Goal: Information Seeking & Learning: Check status

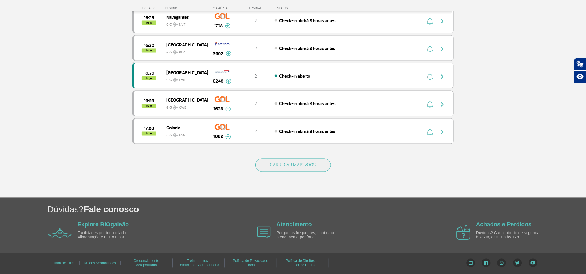
scroll to position [516, 0]
click at [304, 163] on button "CARREGAR MAIS VOOS" at bounding box center [292, 165] width 75 height 13
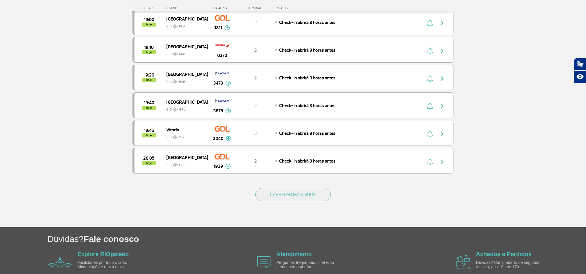
scroll to position [1080, 0]
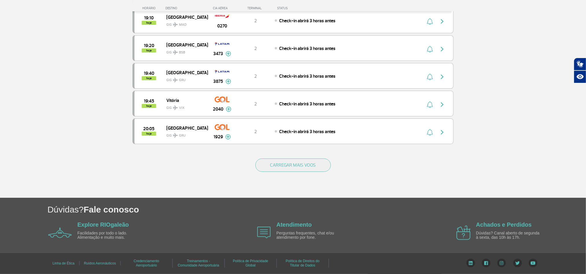
click at [285, 175] on div "CARREGAR MAIS VOOS" at bounding box center [292, 174] width 321 height 47
click at [283, 172] on button "CARREGAR MAIS VOOS" at bounding box center [292, 165] width 75 height 13
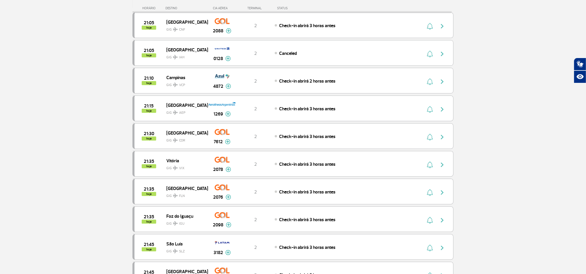
scroll to position [1340, 0]
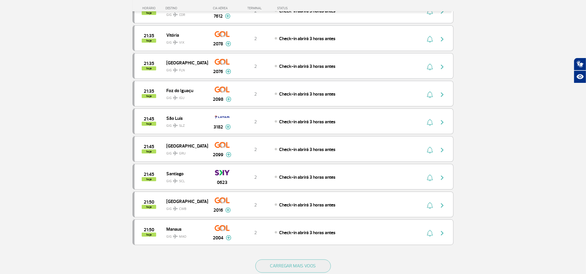
scroll to position [1643, 0]
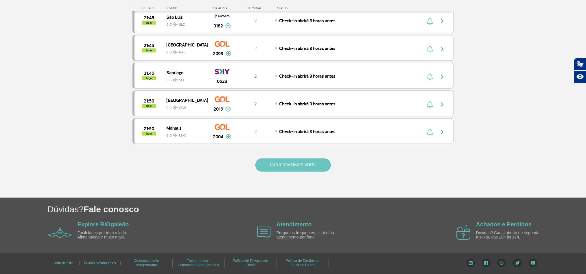
click at [266, 172] on button "CARREGAR MAIS VOOS" at bounding box center [292, 165] width 75 height 13
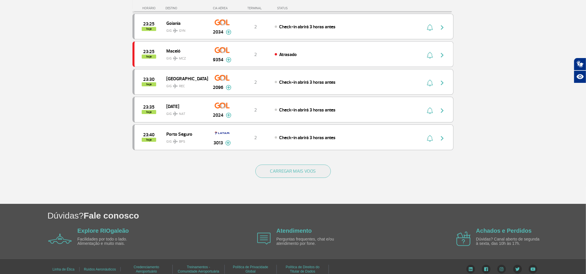
scroll to position [2164, 0]
click at [281, 178] on button "CARREGAR MAIS VOOS" at bounding box center [292, 170] width 75 height 13
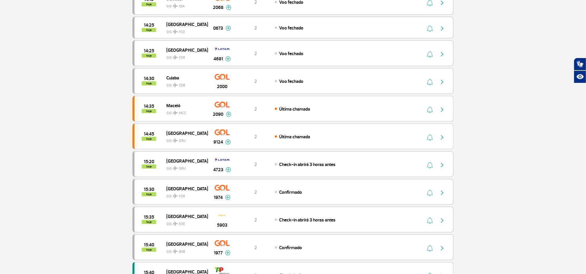
scroll to position [0, 0]
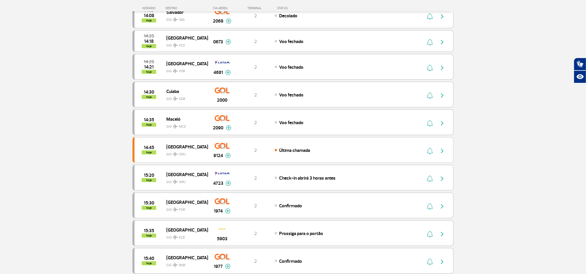
scroll to position [130, 0]
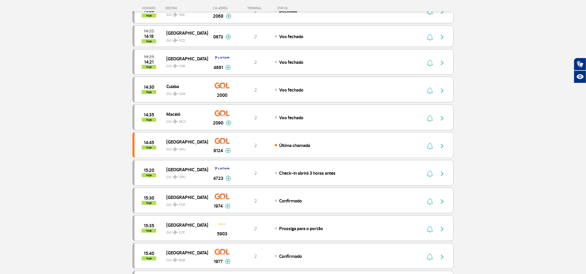
click at [525, 153] on section "Página Inicial > Voos > Painel de Voos Painel de Voos Partidas Chegadas 14:05 1…" at bounding box center [293, 236] width 586 height 674
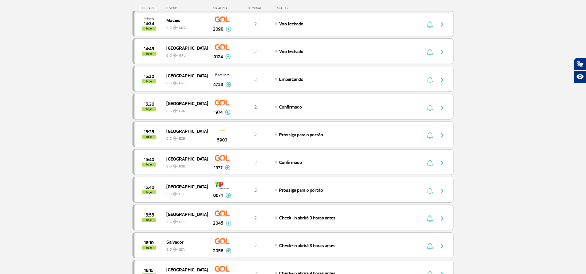
scroll to position [217, 0]
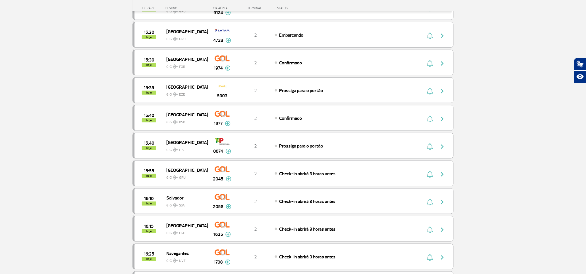
scroll to position [217, 0]
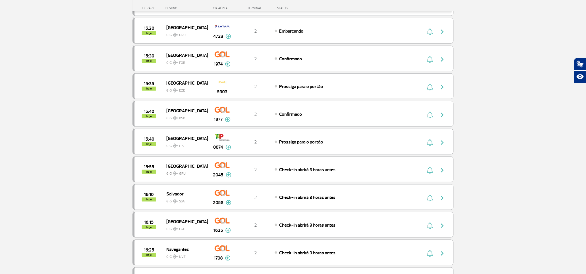
click at [51, 118] on section "Página Inicial > Voos > Painel de Voos Painel de Voos Partidas Chegadas 14:25 1…" at bounding box center [293, 149] width 586 height 674
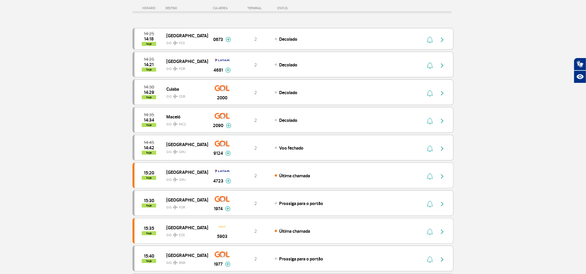
scroll to position [87, 0]
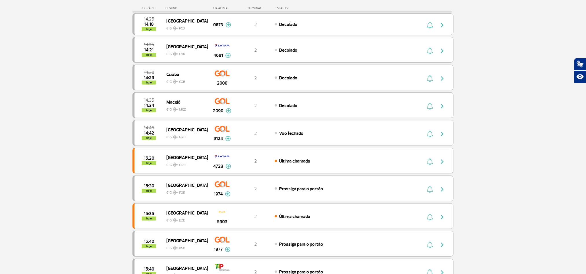
click at [59, 141] on section "Página Inicial > Voos > Painel de Voos Painel de Voos Partidas Chegadas 14:25 1…" at bounding box center [293, 279] width 586 height 674
click at [55, 140] on section "Página Inicial > Voos > Painel de Voos Painel de Voos Partidas Chegadas 14:25 1…" at bounding box center [293, 279] width 586 height 674
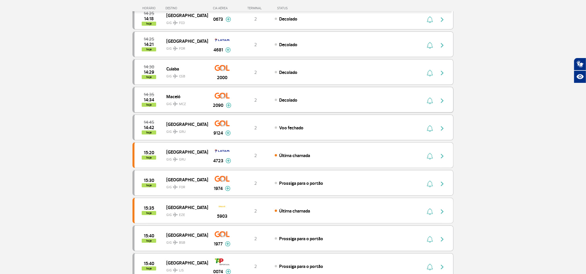
scroll to position [0, 0]
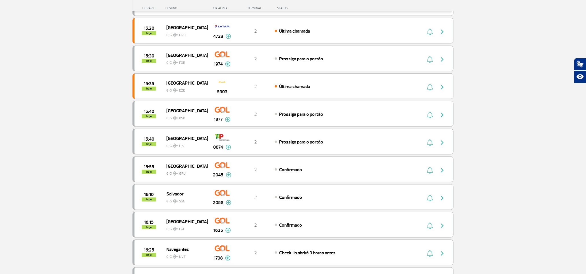
scroll to position [260, 0]
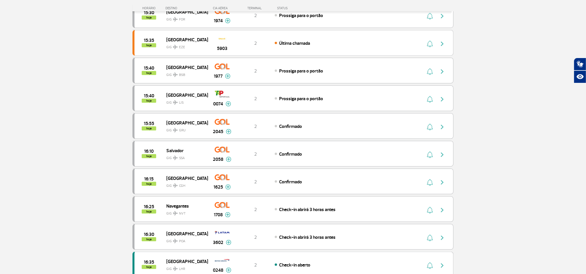
click at [59, 139] on section "Página Inicial > Voos > Painel de Voos Painel de Voos Partidas Chegadas 14:25 1…" at bounding box center [293, 106] width 586 height 674
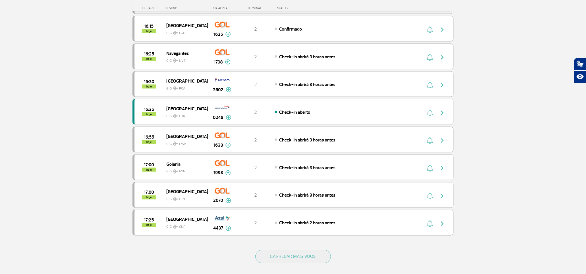
scroll to position [434, 0]
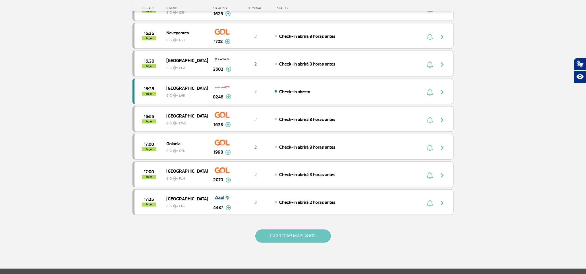
click at [297, 242] on button "CARREGAR MAIS VOOS" at bounding box center [292, 236] width 75 height 13
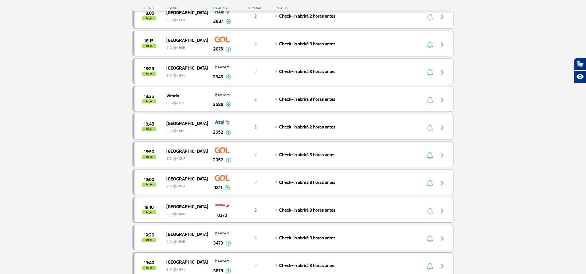
scroll to position [824, 0]
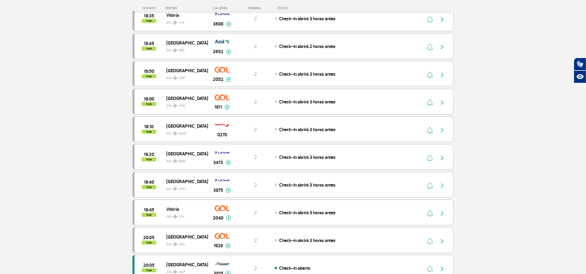
scroll to position [910, 0]
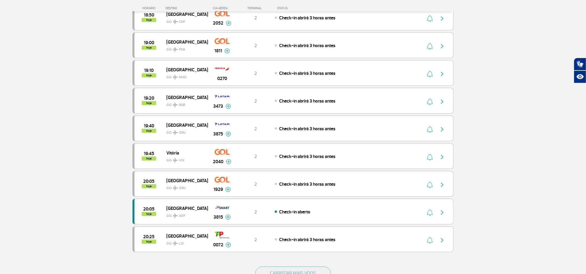
scroll to position [997, 0]
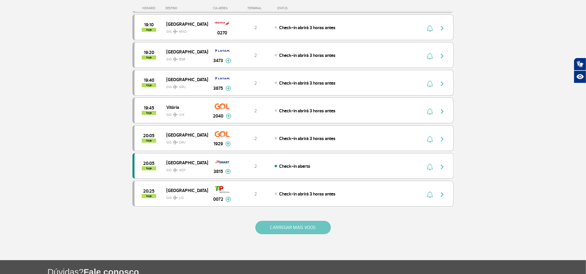
click at [291, 234] on button "CARREGAR MAIS VOOS" at bounding box center [292, 227] width 75 height 13
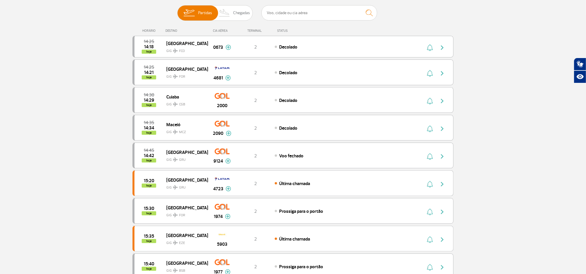
scroll to position [0, 0]
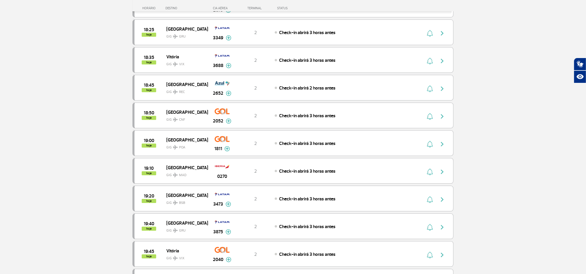
scroll to position [867, 0]
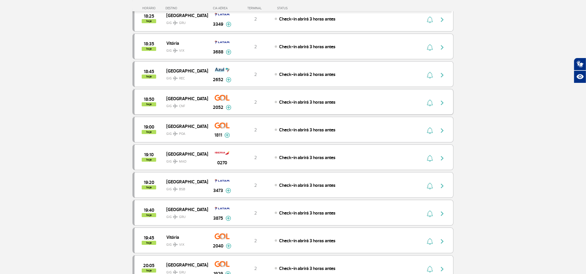
click at [444, 110] on div "18:50 hoje [GEOGRAPHIC_DATA] GIG CNF 2052 2 Check-in abrirá 3 horas antes Parce…" at bounding box center [292, 102] width 321 height 26
click at [441, 106] on img "button" at bounding box center [441, 102] width 7 height 7
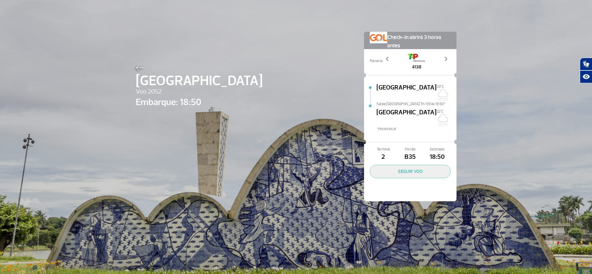
click at [136, 69] on img at bounding box center [140, 67] width 8 height 5
